Goal: Transaction & Acquisition: Purchase product/service

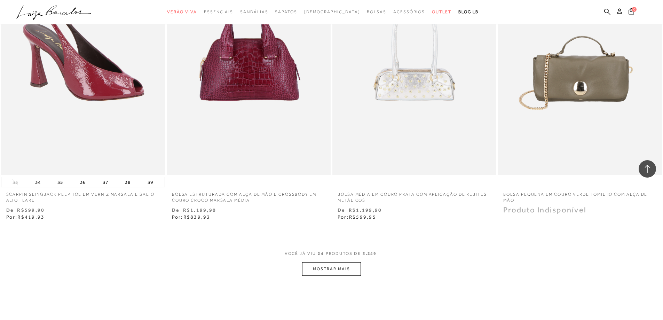
scroll to position [1635, 0]
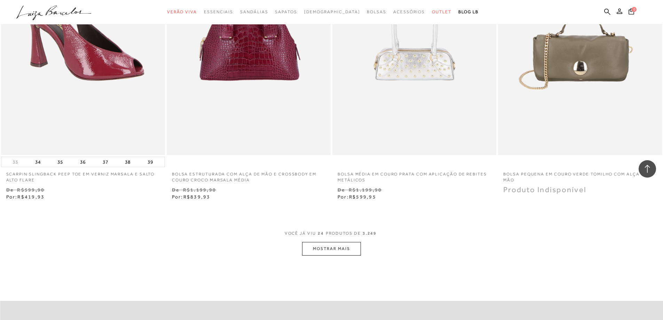
click at [339, 255] on button "MOSTRAR MAIS" at bounding box center [331, 249] width 58 height 14
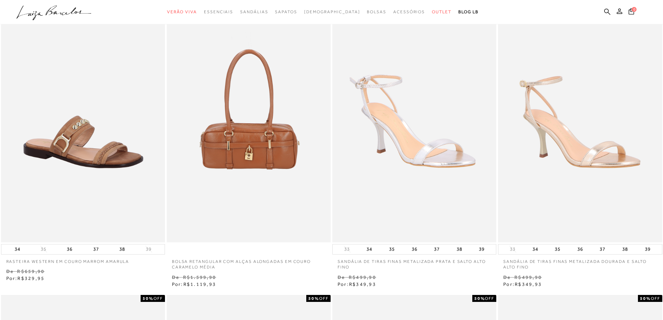
scroll to position [0, 0]
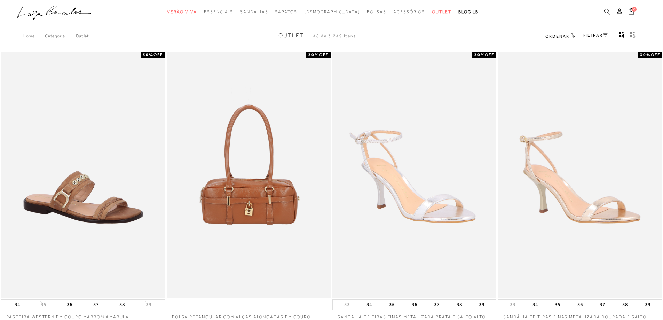
click at [597, 37] on link "FILTRAR" at bounding box center [595, 35] width 24 height 5
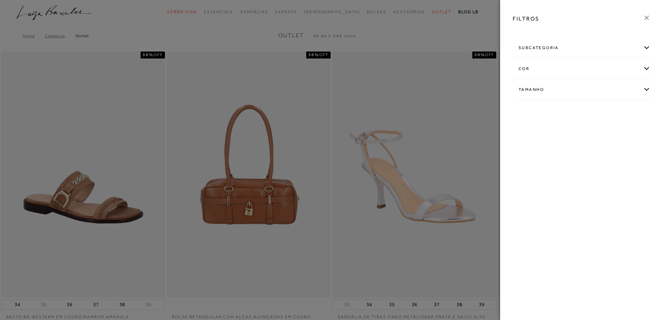
click at [557, 67] on div "cor" at bounding box center [581, 68] width 137 height 18
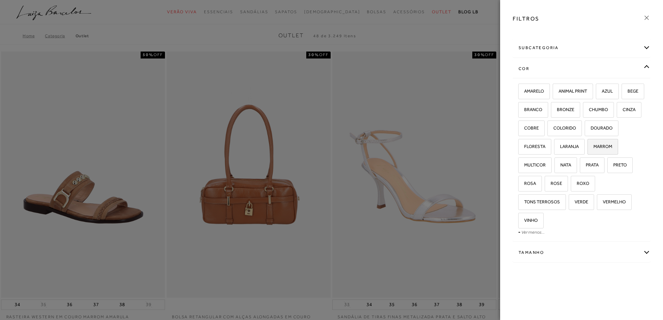
click at [588, 154] on label "MARROM" at bounding box center [603, 146] width 30 height 15
click at [586, 151] on input "MARROM" at bounding box center [589, 147] width 7 height 7
checkbox input "true"
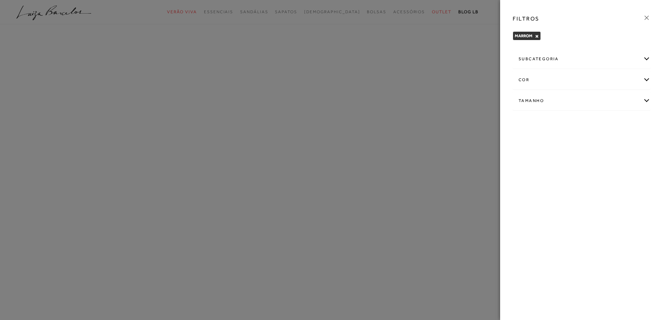
click at [545, 101] on div "Tamanho" at bounding box center [581, 101] width 137 height 18
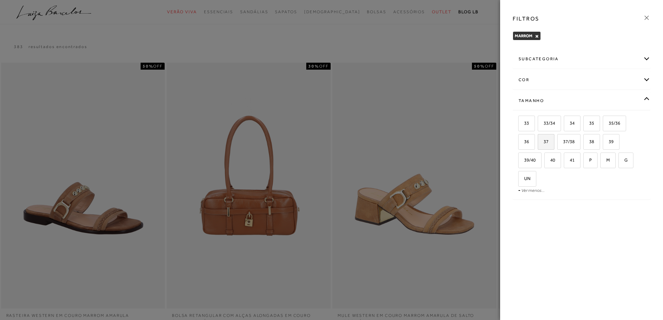
click at [541, 141] on span "37" at bounding box center [543, 141] width 10 height 5
click at [541, 141] on input "37" at bounding box center [540, 142] width 7 height 7
checkbox input "true"
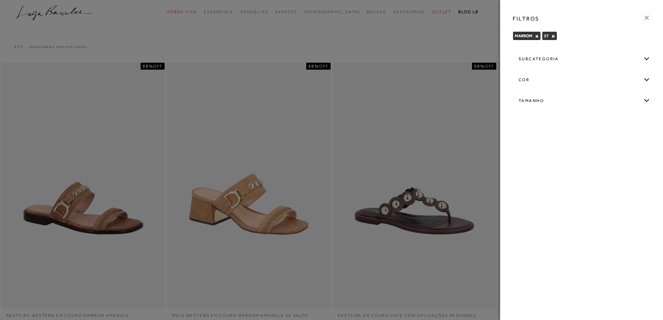
click at [415, 166] on div at bounding box center [331, 160] width 663 height 320
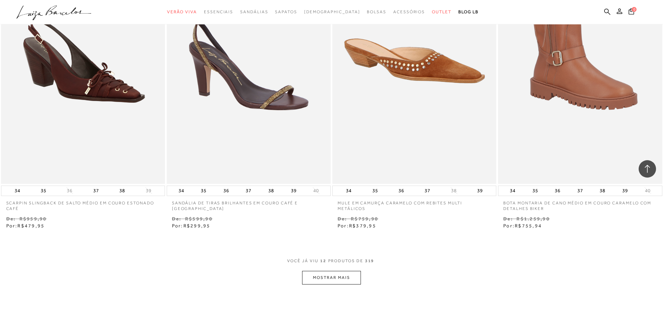
scroll to position [731, 0]
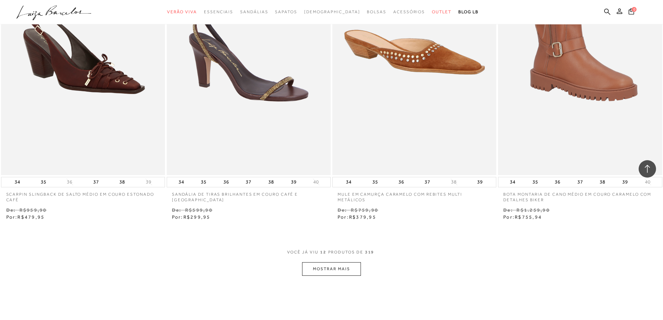
click at [322, 268] on button "MOSTRAR MAIS" at bounding box center [331, 269] width 58 height 14
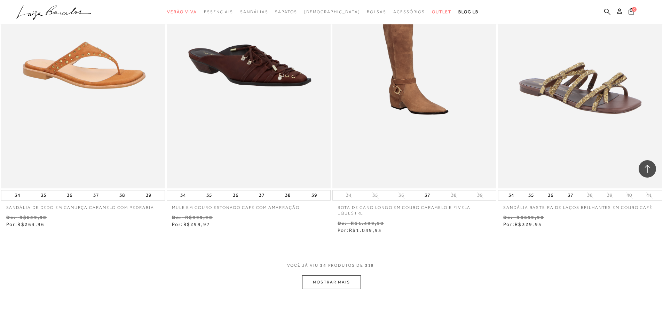
scroll to position [1670, 0]
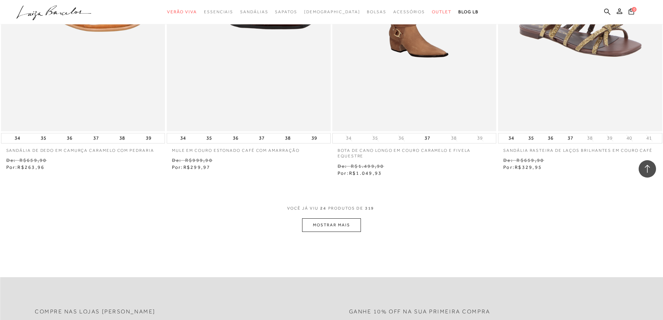
click at [330, 224] on button "MOSTRAR MAIS" at bounding box center [331, 225] width 58 height 14
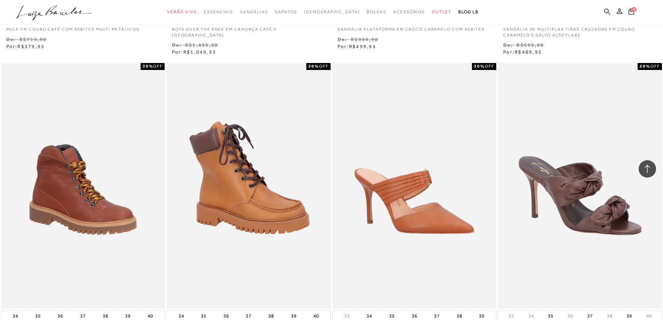
scroll to position [2505, 0]
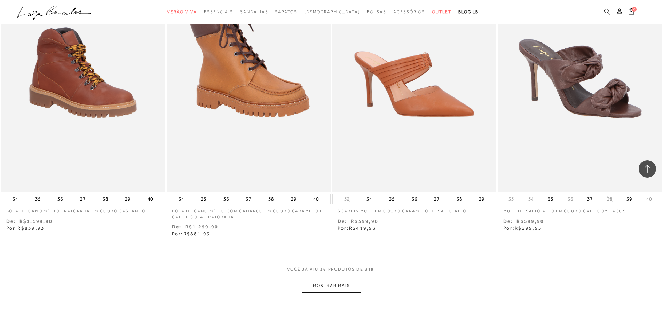
click at [331, 287] on button "MOSTRAR MAIS" at bounding box center [331, 286] width 58 height 14
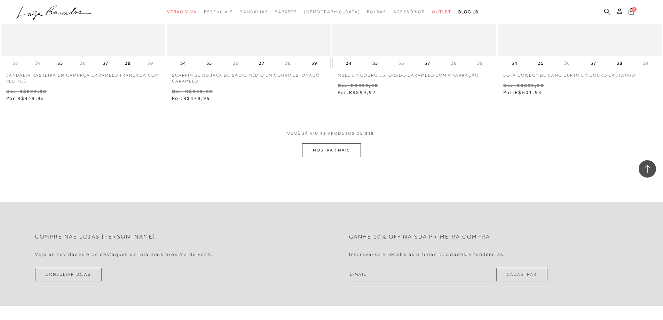
scroll to position [3549, 0]
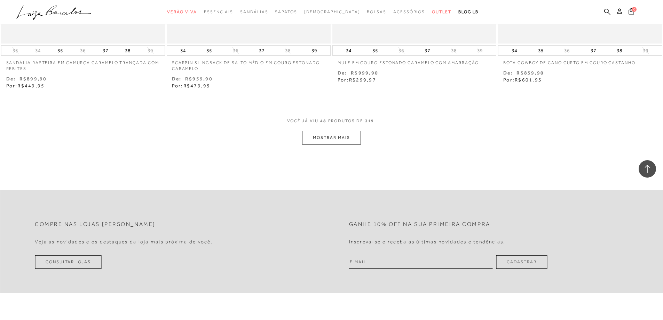
click at [332, 140] on button "MOSTRAR MAIS" at bounding box center [331, 138] width 58 height 14
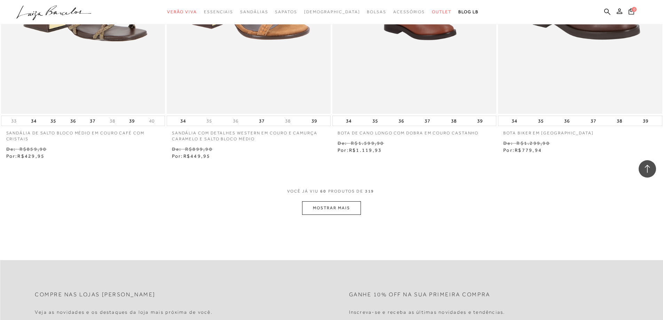
scroll to position [4384, 0]
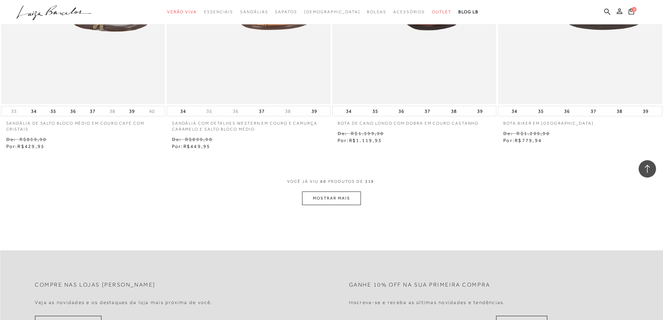
click at [351, 201] on button "MOSTRAR MAIS" at bounding box center [331, 198] width 58 height 14
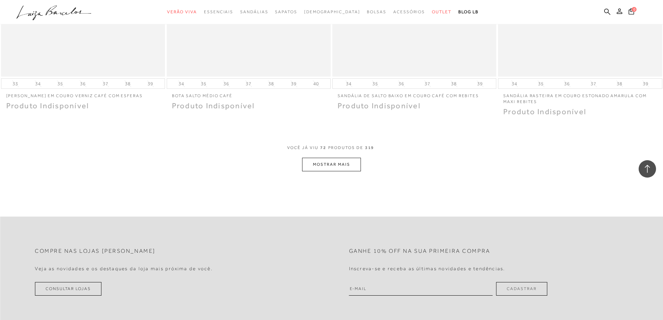
scroll to position [5288, 0]
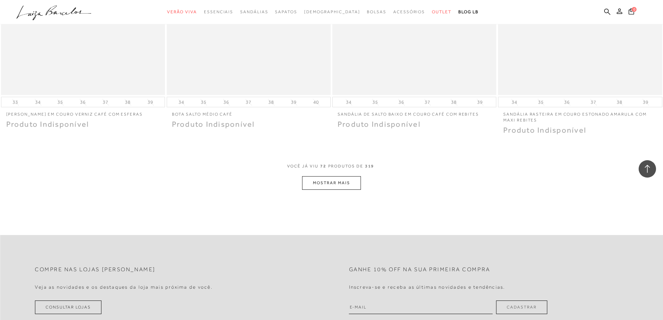
click at [315, 178] on button "MOSTRAR MAIS" at bounding box center [331, 183] width 58 height 14
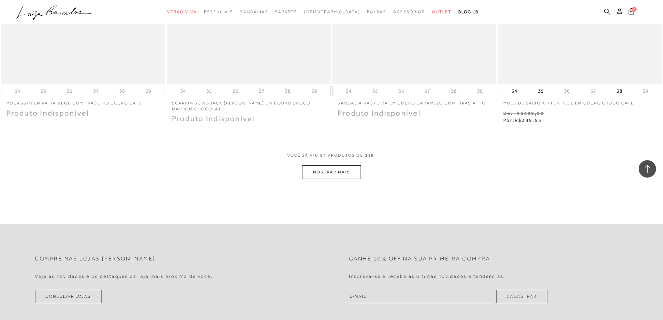
scroll to position [6193, 0]
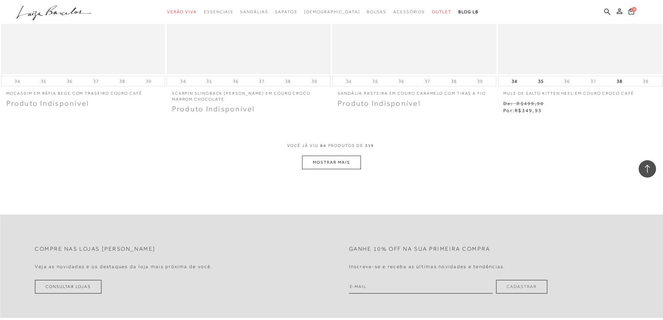
click at [348, 157] on button "MOSTRAR MAIS" at bounding box center [331, 163] width 58 height 14
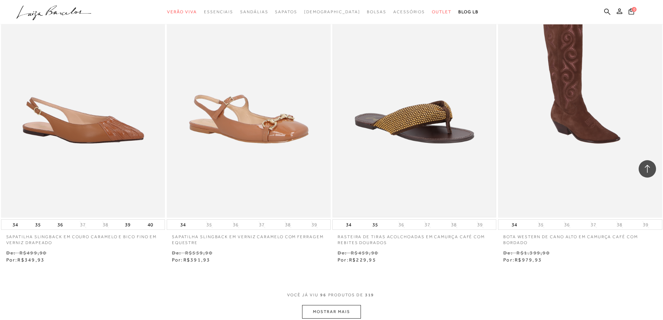
scroll to position [7098, 0]
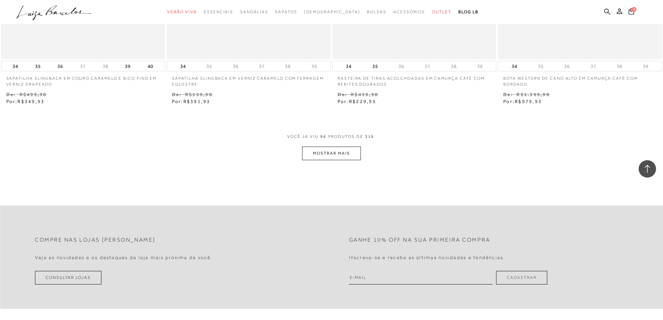
click at [340, 150] on button "MOSTRAR MAIS" at bounding box center [331, 153] width 58 height 14
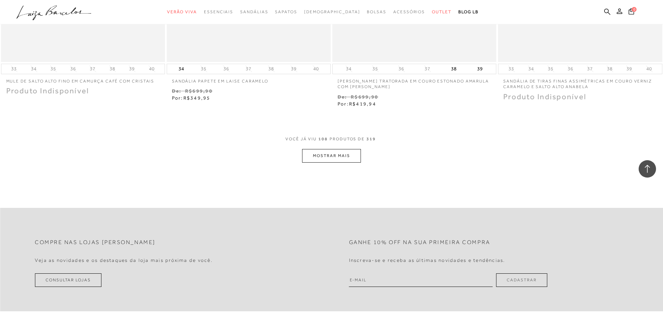
scroll to position [8037, 0]
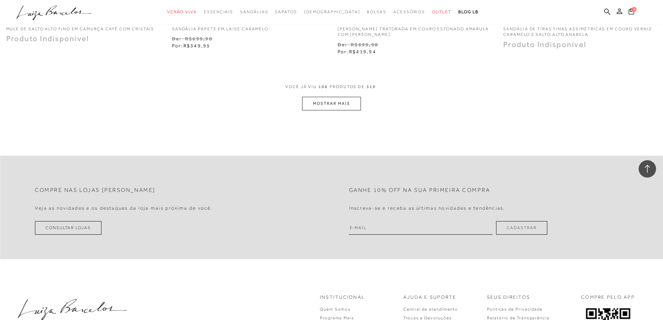
click at [310, 100] on button "MOSTRAR MAIS" at bounding box center [331, 104] width 58 height 14
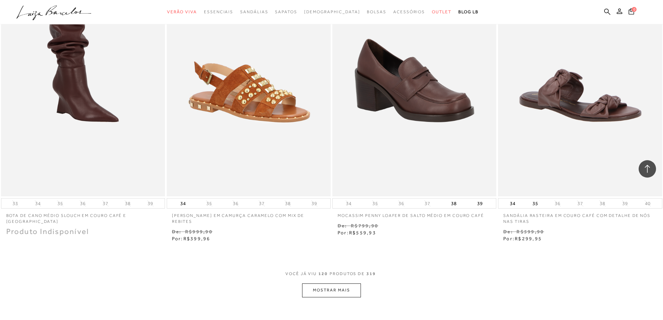
scroll to position [8768, 0]
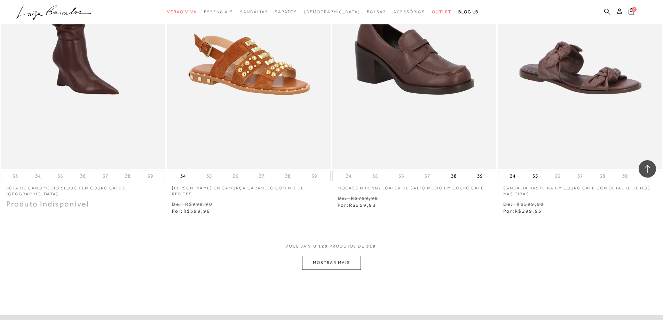
click at [348, 256] on button "MOSTRAR MAIS" at bounding box center [331, 263] width 58 height 14
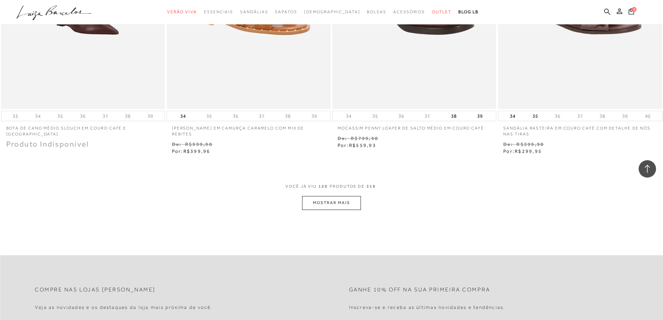
scroll to position [8837, 0]
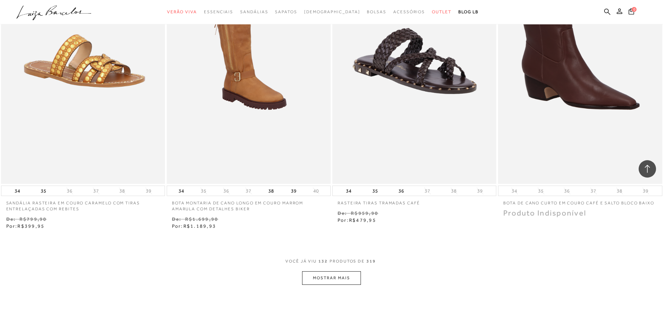
scroll to position [9658, 0]
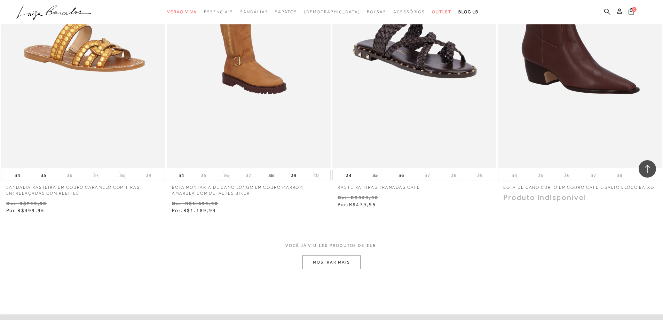
click at [321, 255] on button "MOSTRAR MAIS" at bounding box center [331, 262] width 58 height 14
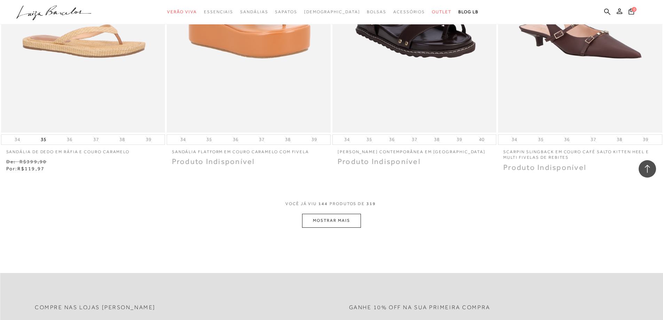
scroll to position [10597, 0]
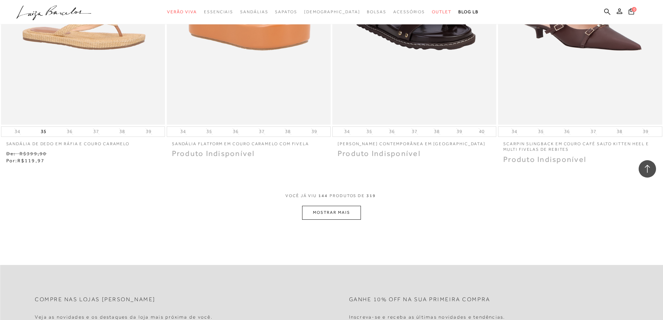
click at [327, 206] on button "MOSTRAR MAIS" at bounding box center [331, 213] width 58 height 14
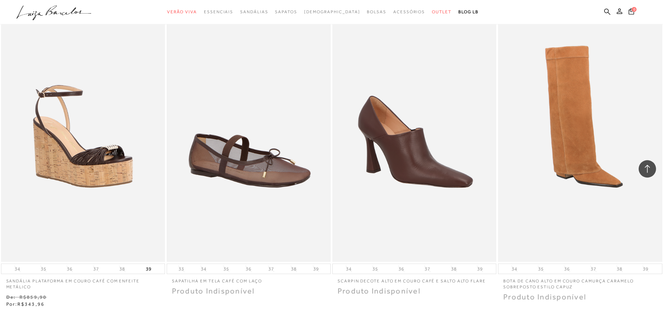
scroll to position [11537, 0]
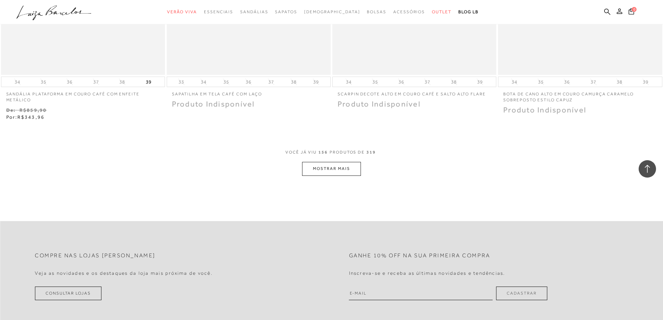
click at [304, 162] on button "MOSTRAR MAIS" at bounding box center [331, 169] width 58 height 14
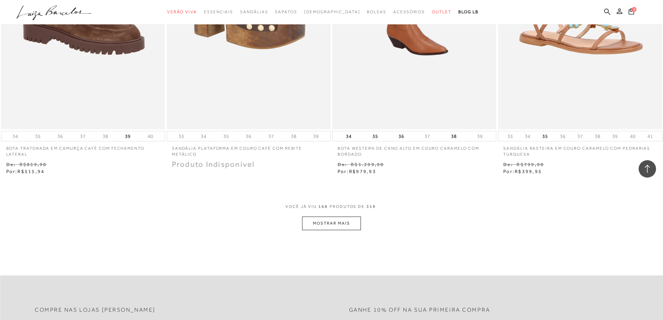
scroll to position [12384, 0]
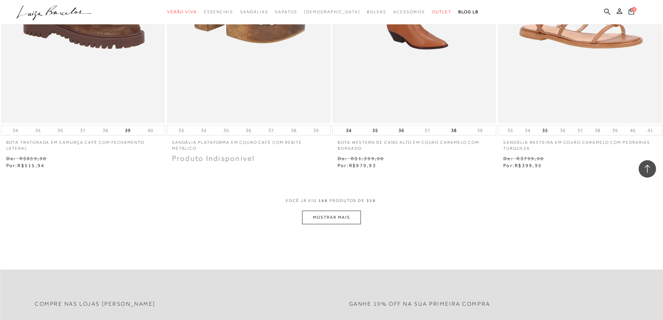
click at [340, 213] on button "MOSTRAR MAIS" at bounding box center [331, 217] width 58 height 14
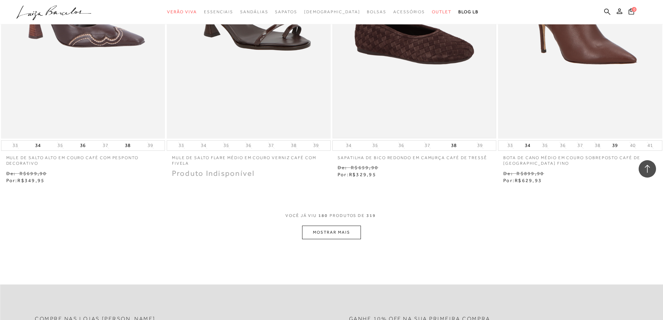
scroll to position [13323, 0]
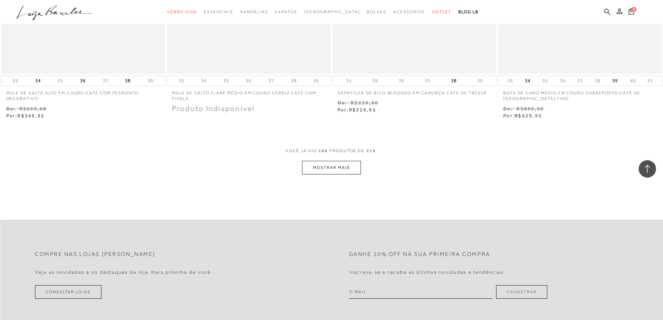
click at [334, 162] on button "MOSTRAR MAIS" at bounding box center [331, 168] width 58 height 14
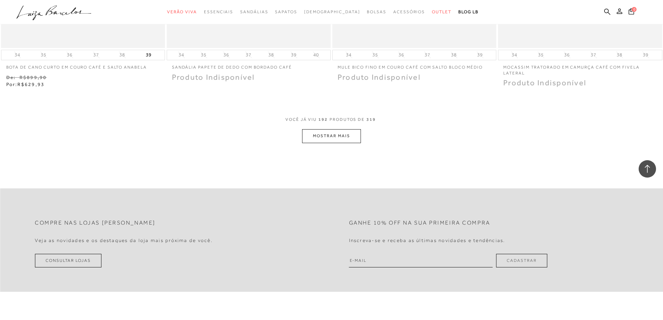
scroll to position [14227, 0]
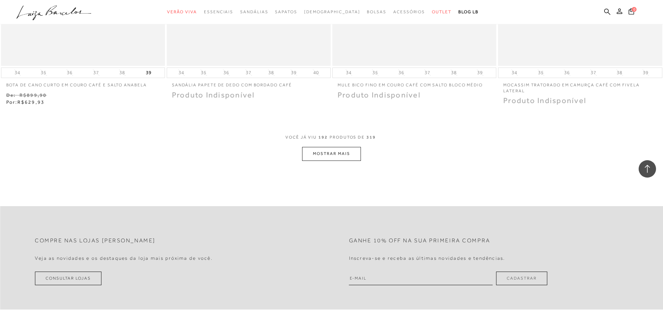
click at [336, 148] on button "MOSTRAR MAIS" at bounding box center [331, 154] width 58 height 14
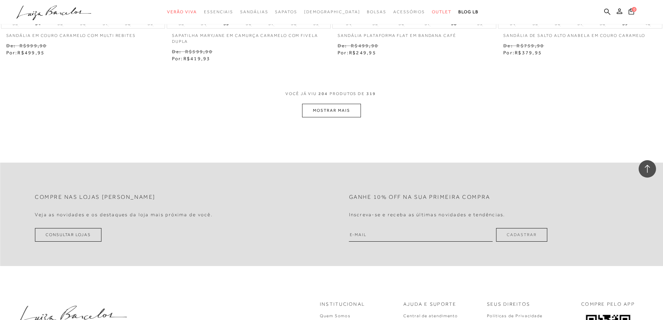
scroll to position [15166, 0]
click at [330, 104] on button "MOSTRAR MAIS" at bounding box center [331, 110] width 58 height 14
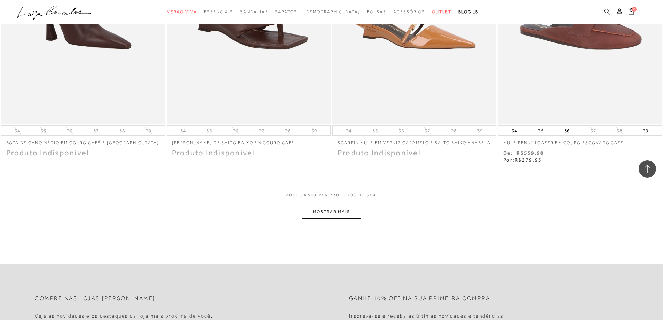
scroll to position [15967, 0]
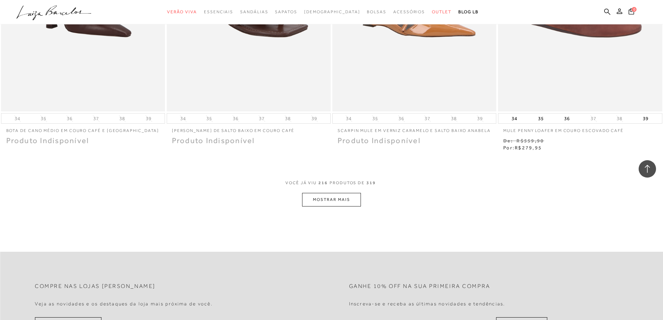
click at [321, 193] on button "MOSTRAR MAIS" at bounding box center [331, 200] width 58 height 14
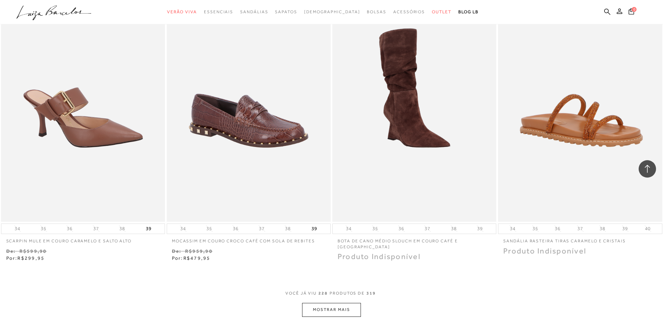
scroll to position [16822, 0]
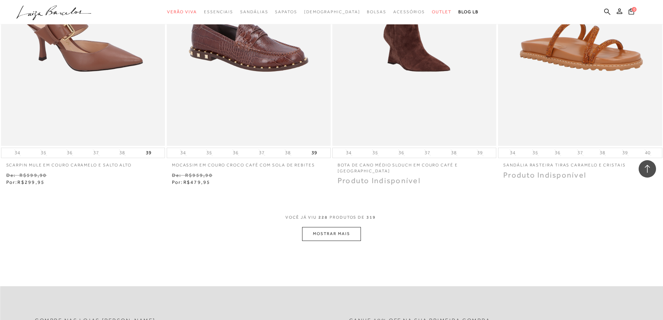
click at [340, 227] on button "MOSTRAR MAIS" at bounding box center [331, 234] width 58 height 14
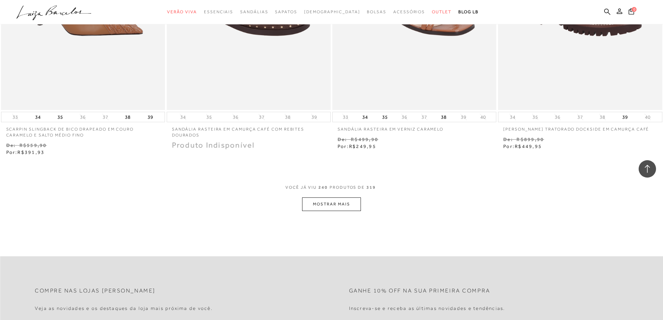
scroll to position [17762, 0]
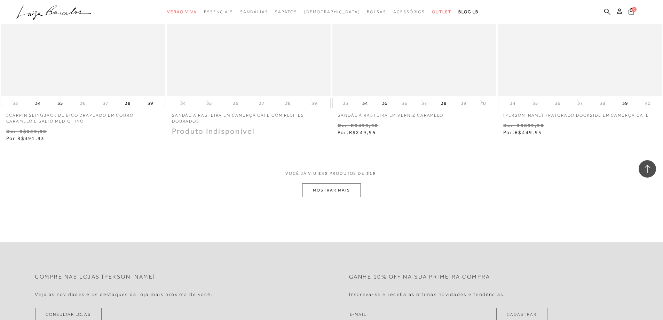
click at [341, 183] on button "MOSTRAR MAIS" at bounding box center [331, 190] width 58 height 14
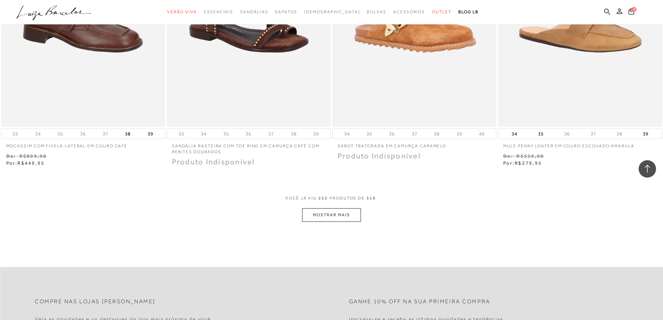
scroll to position [18631, 0]
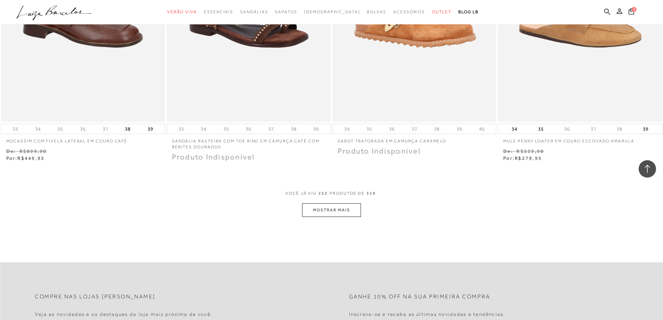
click at [324, 203] on button "MOSTRAR MAIS" at bounding box center [331, 210] width 58 height 14
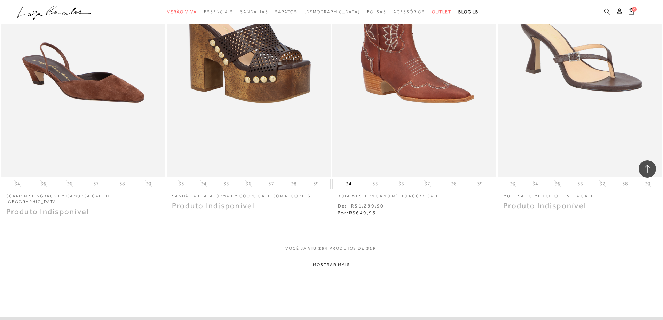
scroll to position [19640, 0]
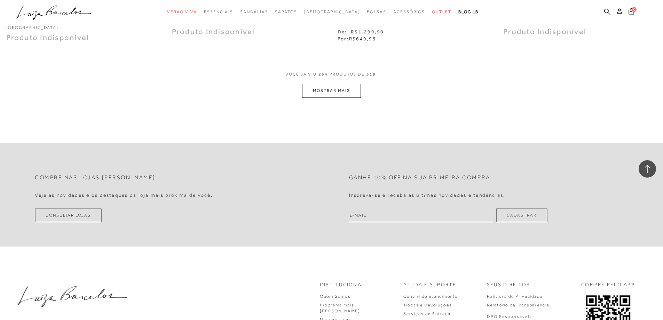
click at [327, 84] on button "MOSTRAR MAIS" at bounding box center [331, 91] width 58 height 14
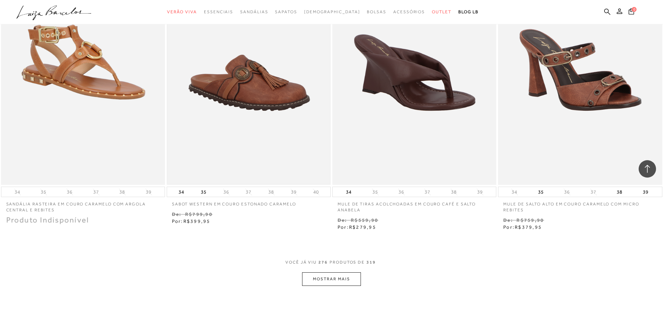
scroll to position [20510, 0]
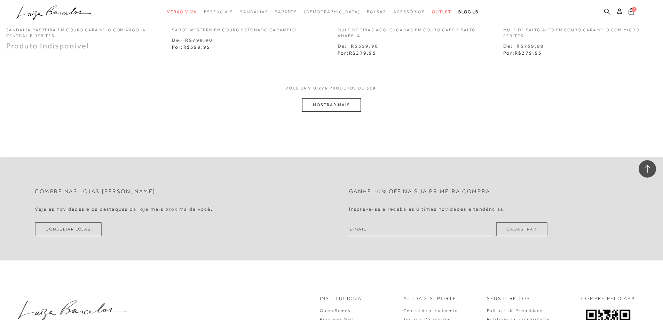
click at [327, 98] on button "MOSTRAR MAIS" at bounding box center [331, 105] width 58 height 14
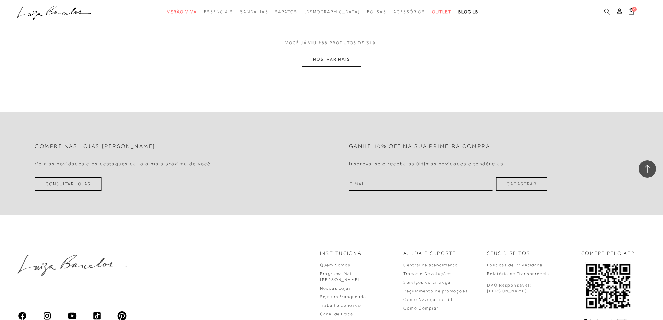
scroll to position [21450, 0]
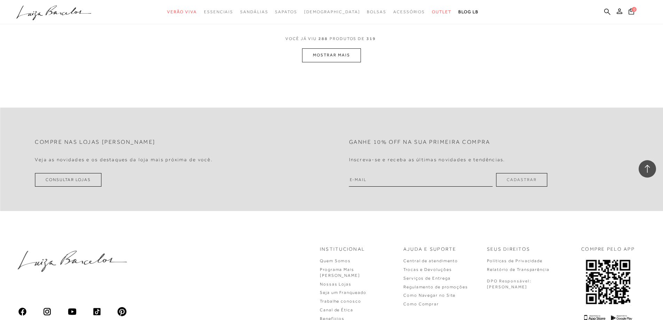
click at [333, 48] on button "MOSTRAR MAIS" at bounding box center [331, 55] width 58 height 14
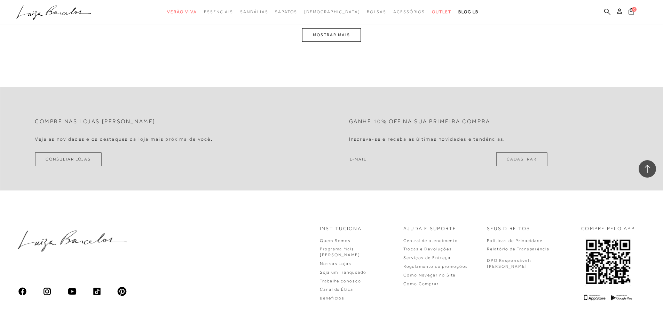
scroll to position [22270, 0]
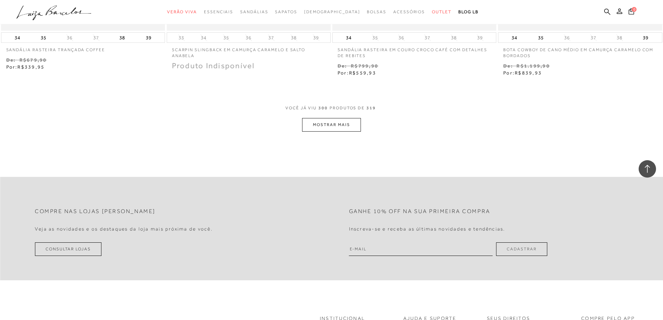
click at [321, 118] on button "MOSTRAR MAIS" at bounding box center [331, 125] width 58 height 14
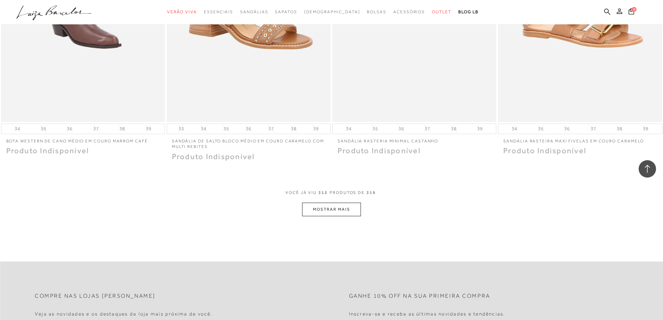
scroll to position [23070, 0]
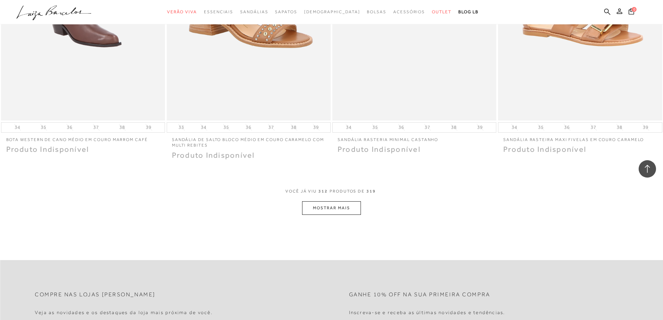
click at [310, 201] on button "MOSTRAR MAIS" at bounding box center [331, 208] width 58 height 14
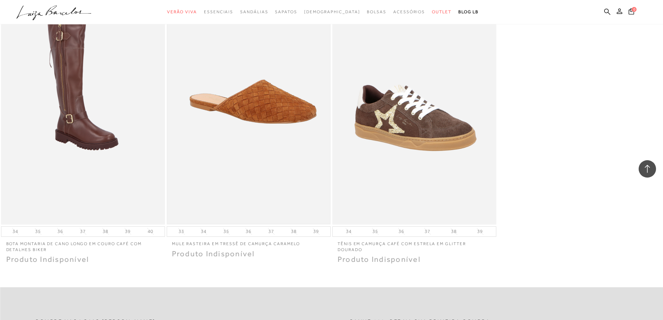
scroll to position [23557, 0]
click at [642, 168] on div at bounding box center [646, 168] width 17 height 17
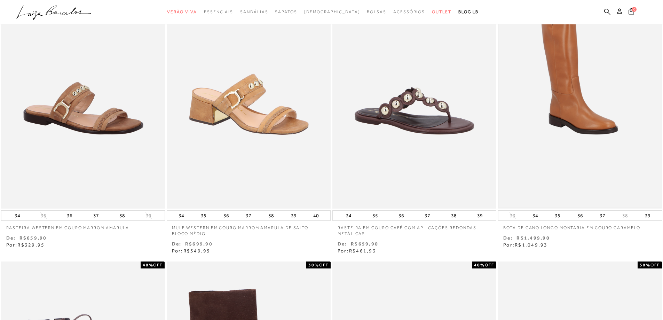
scroll to position [0, 0]
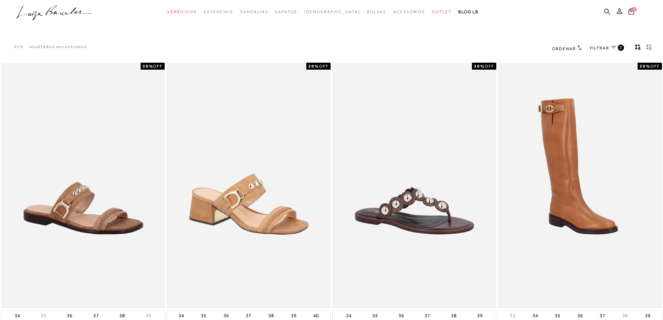
click at [604, 47] on span "FILTRAR" at bounding box center [599, 48] width 19 height 6
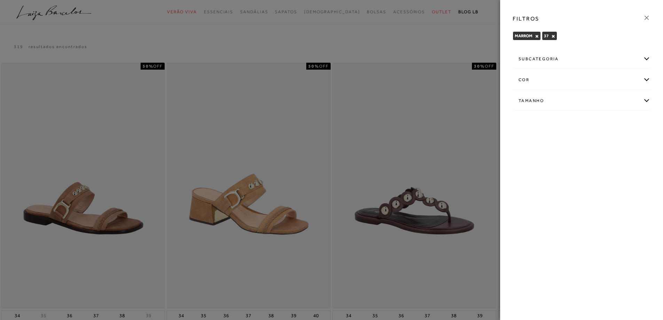
click at [558, 78] on div "cor" at bounding box center [581, 80] width 137 height 18
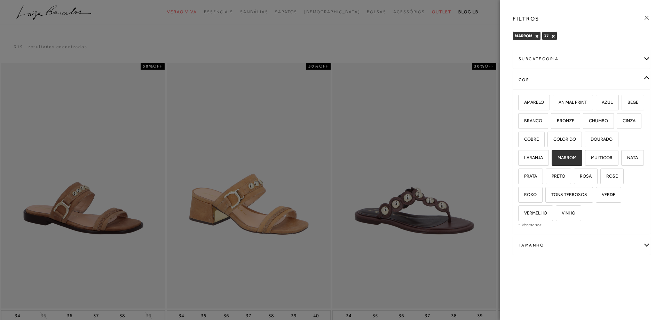
click at [576, 156] on span "MARROM" at bounding box center [564, 157] width 24 height 5
click at [557, 156] on input "MARROM" at bounding box center [553, 158] width 7 height 7
checkbox input "false"
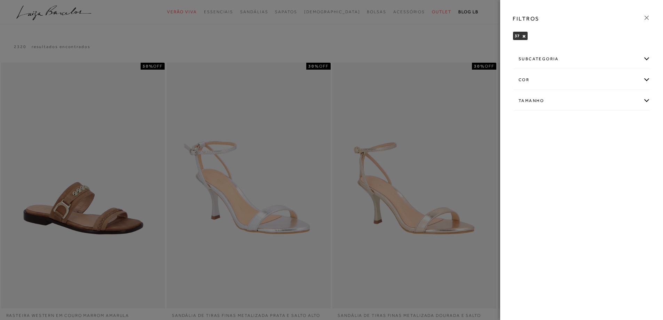
click at [396, 140] on div at bounding box center [331, 160] width 663 height 320
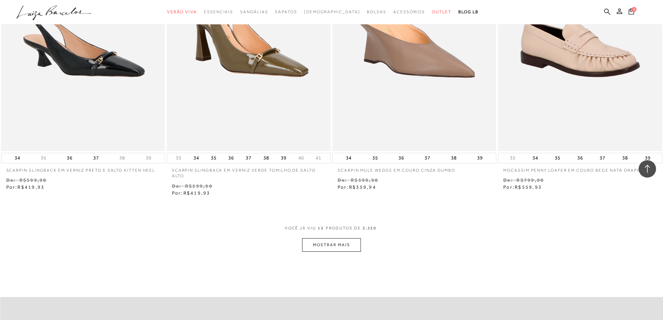
scroll to position [800, 0]
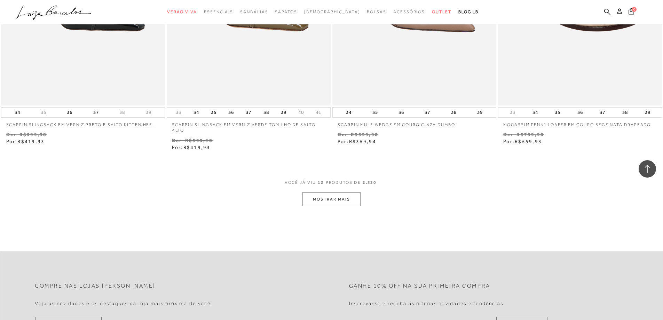
click at [343, 197] on button "MOSTRAR MAIS" at bounding box center [331, 199] width 58 height 14
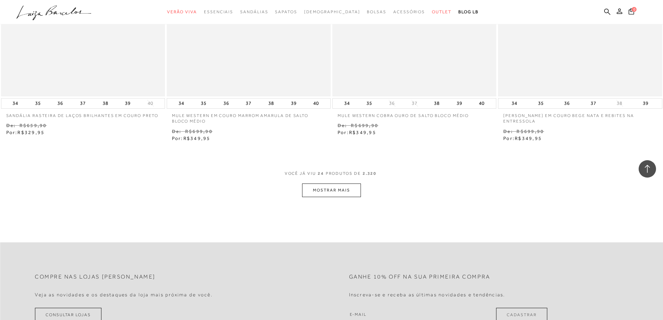
scroll to position [1740, 0]
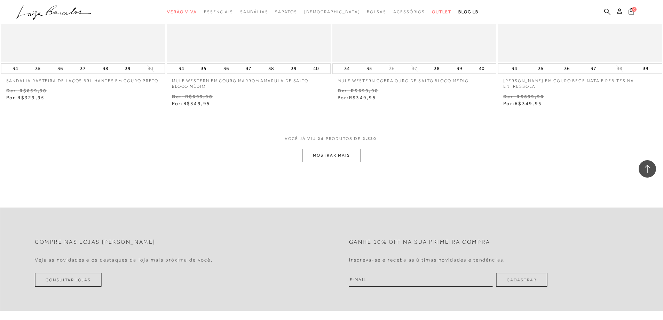
drag, startPoint x: 340, startPoint y: 149, endPoint x: 339, endPoint y: 153, distance: 4.2
click at [339, 153] on button "MOSTRAR MAIS" at bounding box center [331, 156] width 58 height 14
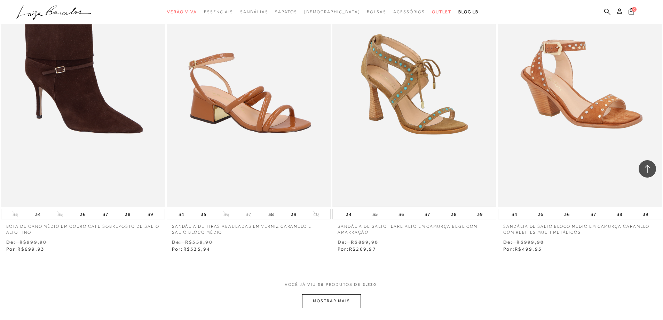
scroll to position [2644, 0]
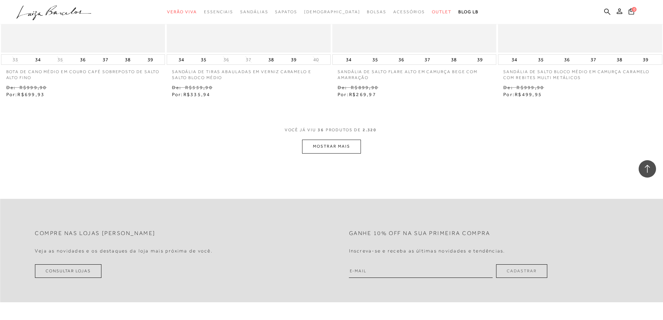
click at [335, 143] on button "MOSTRAR MAIS" at bounding box center [331, 147] width 58 height 14
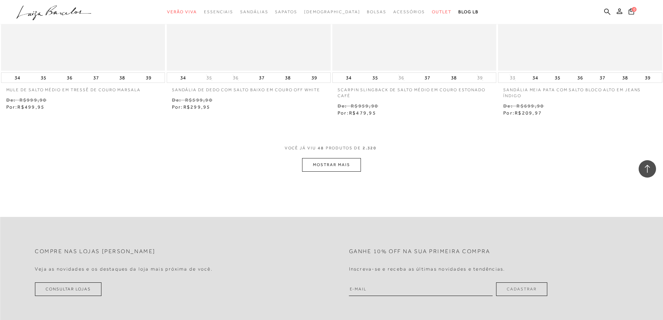
scroll to position [3549, 0]
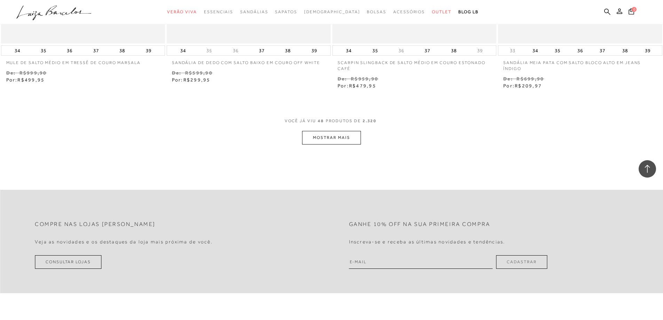
click at [345, 138] on button "MOSTRAR MAIS" at bounding box center [331, 138] width 58 height 14
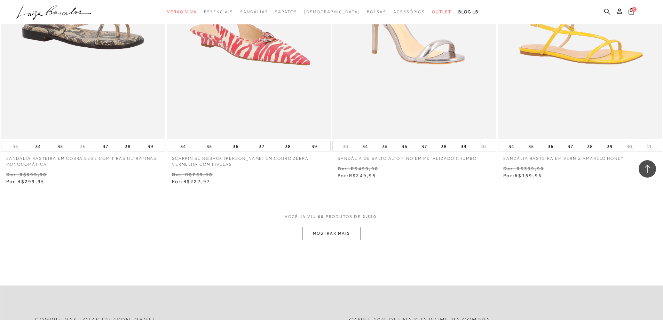
scroll to position [4384, 0]
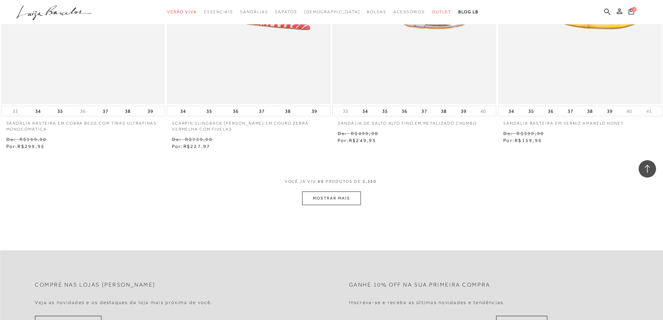
click at [343, 194] on button "MOSTRAR MAIS" at bounding box center [331, 198] width 58 height 14
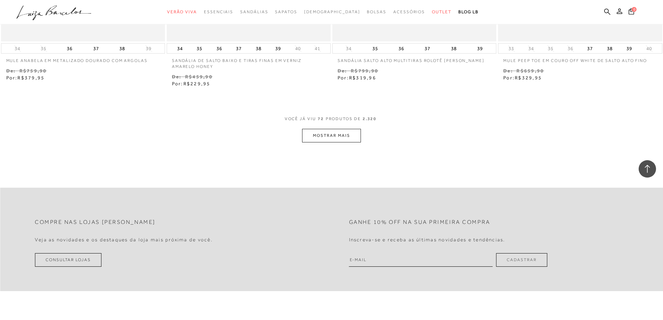
scroll to position [5393, 0]
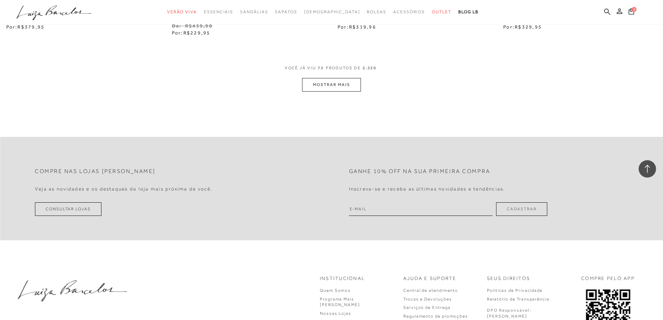
click at [329, 80] on button "MOSTRAR MAIS" at bounding box center [331, 85] width 58 height 14
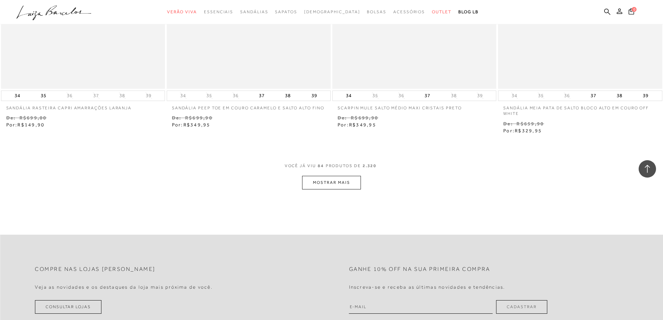
scroll to position [6193, 0]
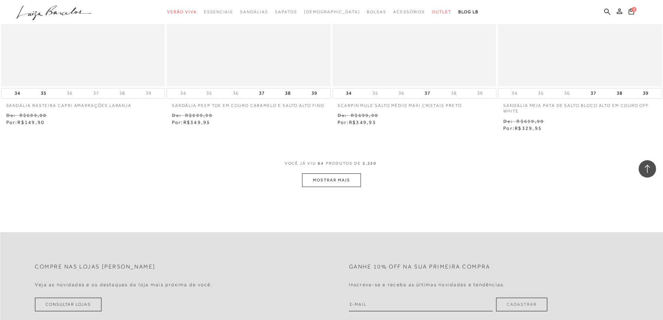
click at [350, 180] on button "MOSTRAR MAIS" at bounding box center [331, 180] width 58 height 14
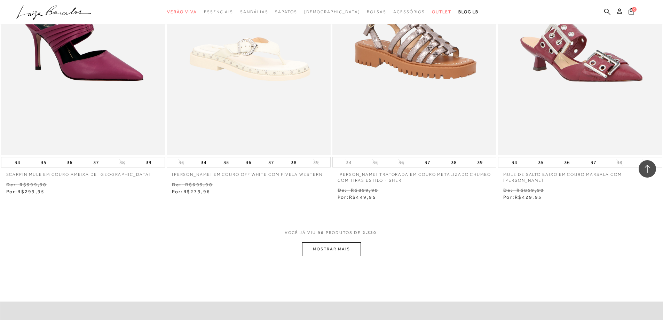
scroll to position [7063, 0]
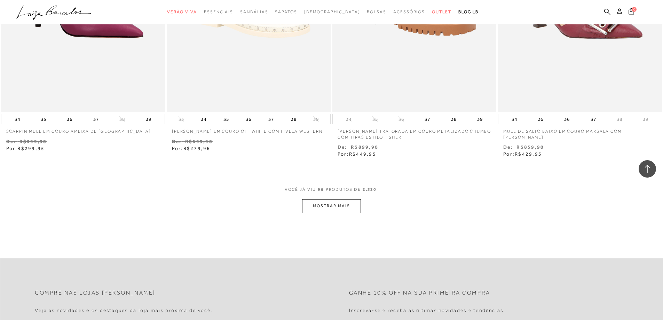
click at [333, 204] on button "MOSTRAR MAIS" at bounding box center [331, 206] width 58 height 14
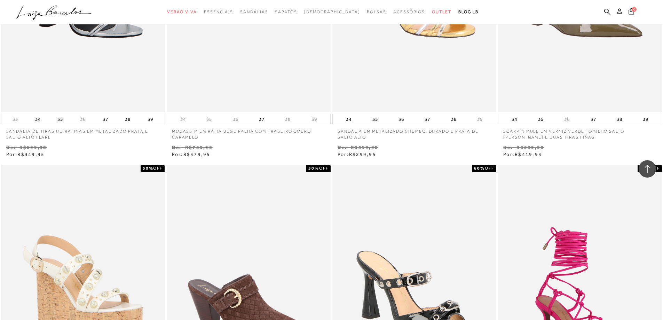
scroll to position [7759, 0]
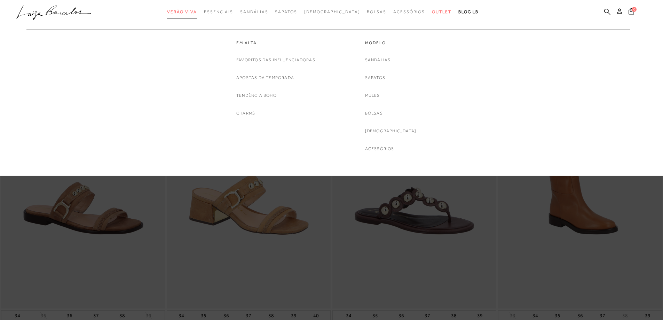
click at [197, 11] on span "Verão Viva" at bounding box center [182, 11] width 30 height 5
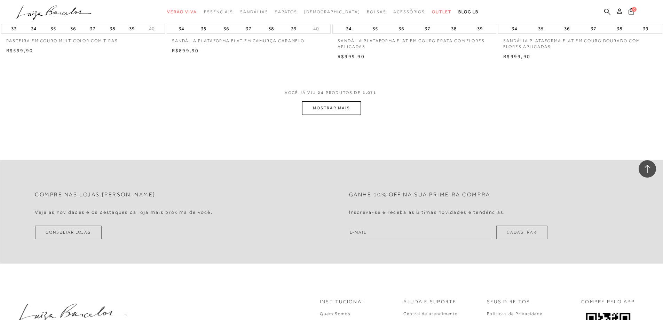
scroll to position [1740, 0]
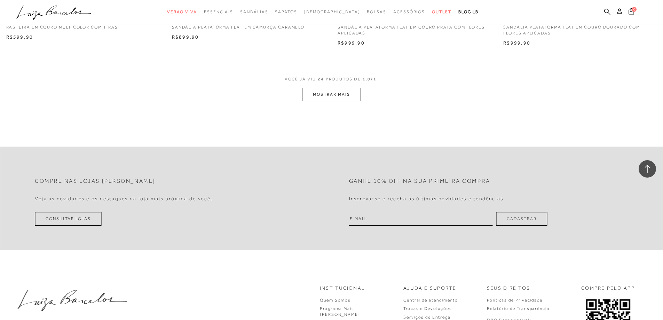
click at [325, 101] on button "MOSTRAR MAIS" at bounding box center [331, 95] width 58 height 14
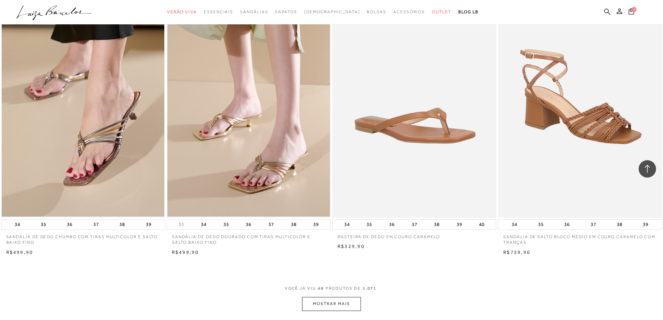
scroll to position [3305, 0]
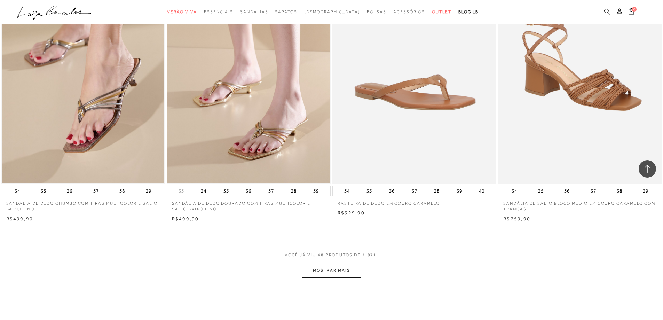
click at [345, 275] on button "MOSTRAR MAIS" at bounding box center [331, 270] width 58 height 14
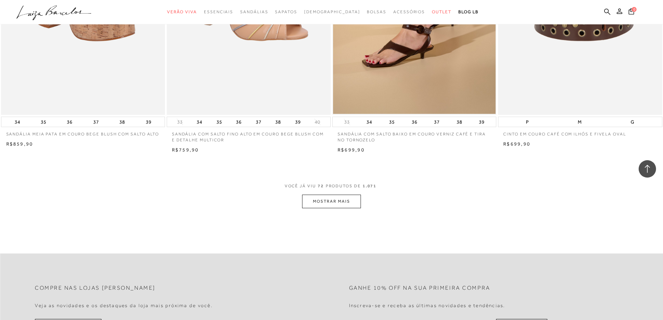
scroll to position [4948, 0]
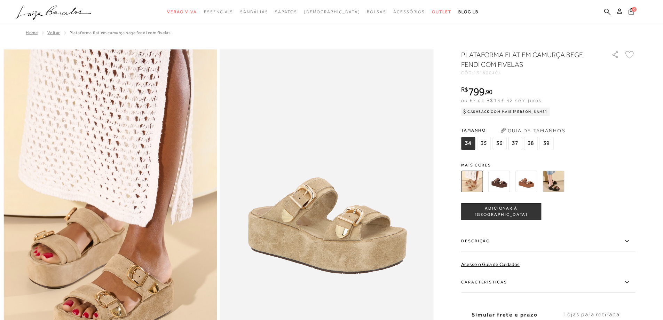
click at [526, 180] on img at bounding box center [526, 181] width 22 height 22
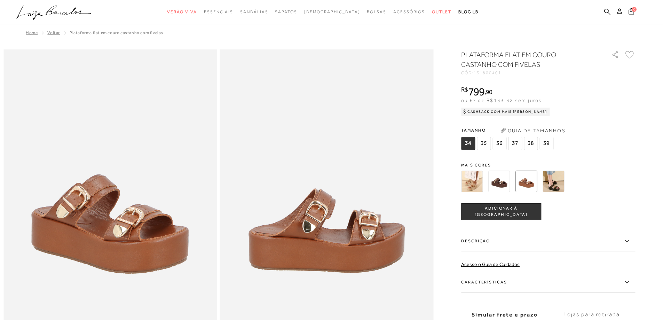
click at [508, 186] on img at bounding box center [499, 181] width 22 height 22
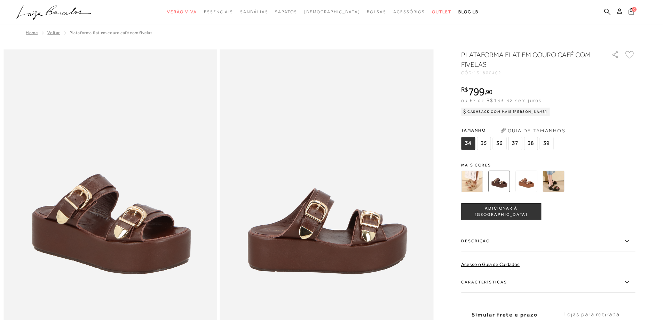
click at [518, 146] on span "37" at bounding box center [515, 143] width 14 height 13
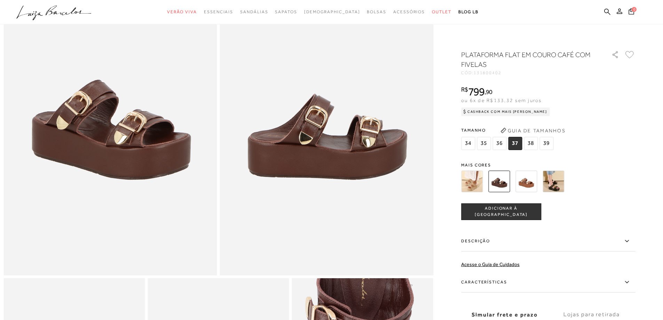
scroll to position [70, 0]
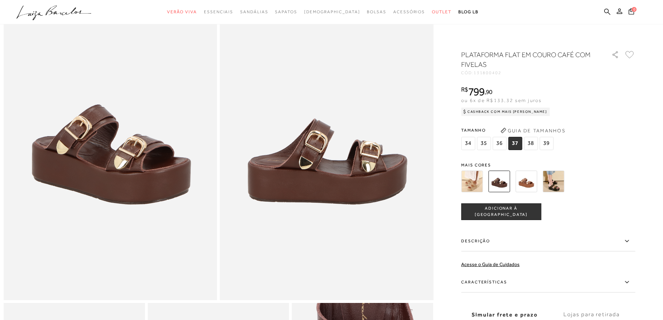
click at [582, 152] on div "PLATAFORMA FLAT EM COURO CAFÉ COM FIVELAS CÓD: 131800402 × É necessário selecio…" at bounding box center [548, 205] width 174 height 310
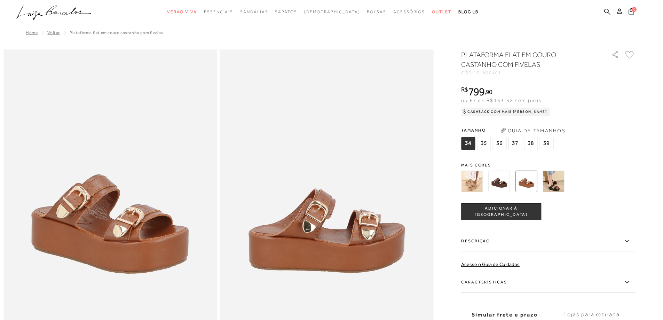
click at [503, 182] on img at bounding box center [499, 181] width 22 height 22
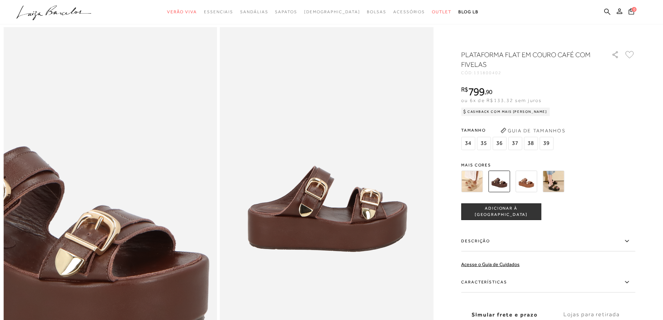
scroll to position [35, 0]
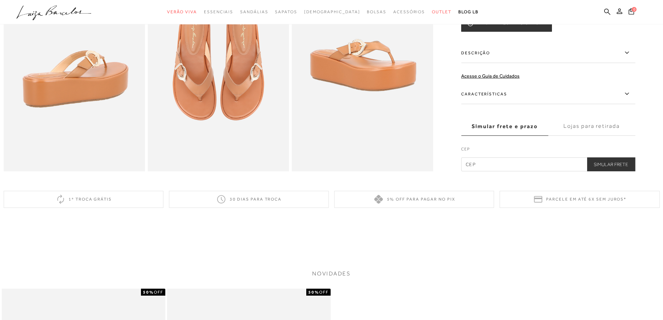
scroll to position [278, 0]
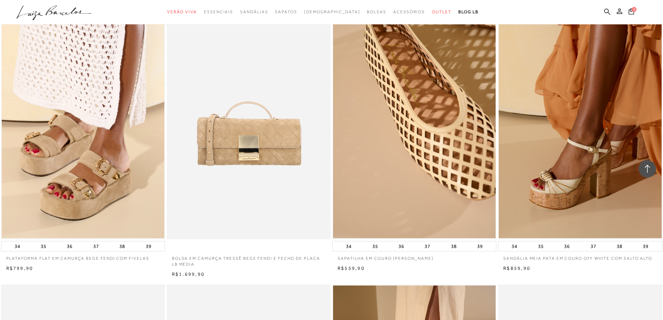
scroll to position [4729, 0]
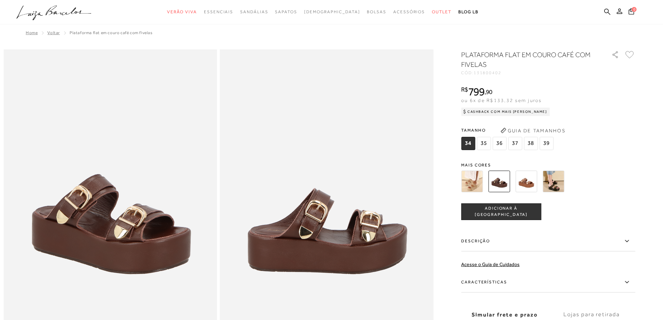
drag, startPoint x: 505, startPoint y: 188, endPoint x: 441, endPoint y: 196, distance: 64.5
